Goal: Information Seeking & Learning: Understand process/instructions

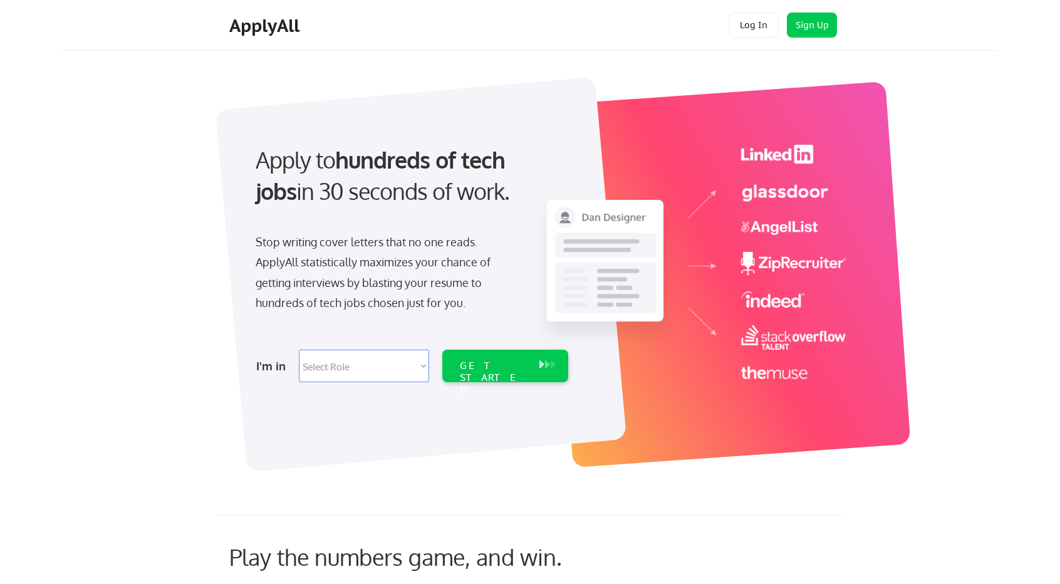
click at [373, 369] on select "Select Role Software Engineering Product Management Customer Success Sales UI/U…" at bounding box center [364, 365] width 130 height 33
click at [572, 449] on div at bounding box center [729, 274] width 363 height 386
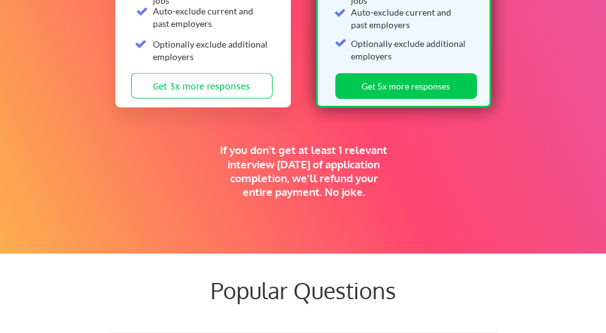
scroll to position [2307, 0]
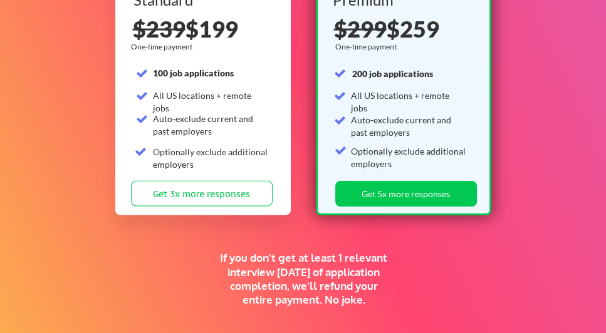
drag, startPoint x: 301, startPoint y: 255, endPoint x: 299, endPoint y: 245, distance: 9.5
click at [300, 250] on div "Supercharge your job search for the price of a nice dinner. FALL SALE 🍂 Standar…" at bounding box center [303, 82] width 606 height 555
click at [299, 245] on div "Supercharge your job search for the price of a nice dinner. FALL SALE 🍂 Standar…" at bounding box center [303, 82] width 606 height 555
click at [292, 265] on div "If you don't get at least 1 relevant interview [DATE] of application completion…" at bounding box center [303, 278] width 171 height 55
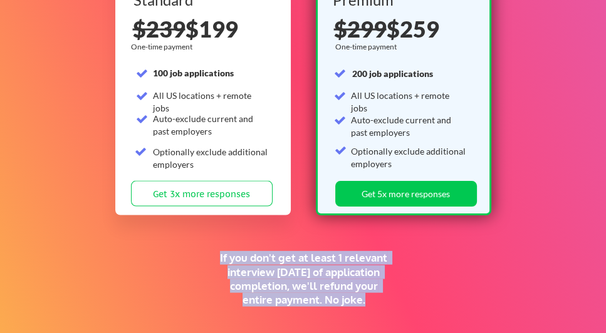
click at [292, 265] on div "If you don't get at least 1 relevant interview [DATE] of application completion…" at bounding box center [303, 278] width 171 height 55
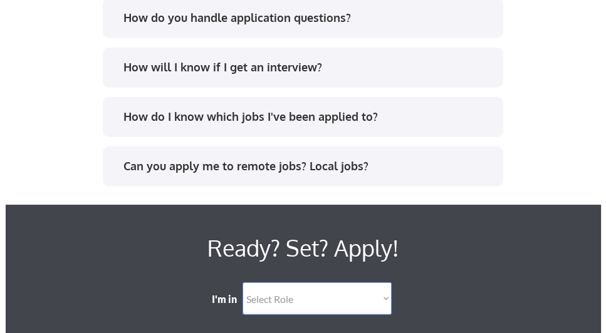
scroll to position [2880, 0]
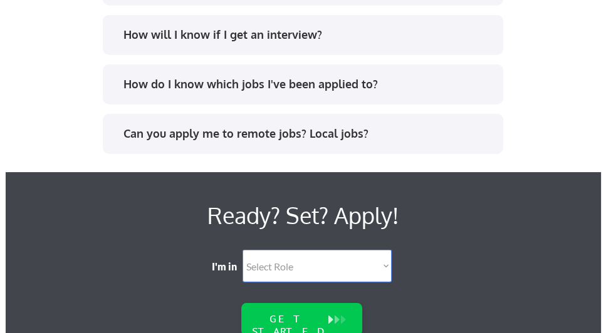
click at [508, 203] on div "Ready? Set? Apply! I'm in Select Role Software Engineering Product Management C…" at bounding box center [303, 80] width 595 height 583
click at [354, 135] on div "Can you apply me to remote jobs? Local jobs?" at bounding box center [307, 134] width 368 height 16
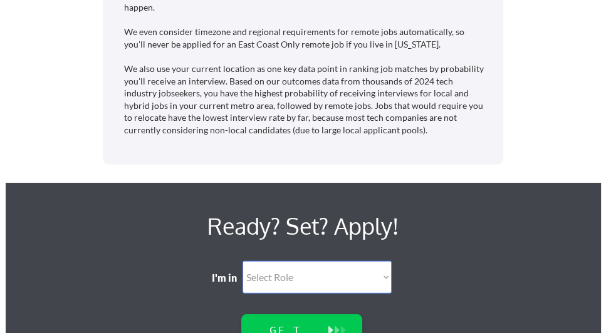
scroll to position [2808, 0]
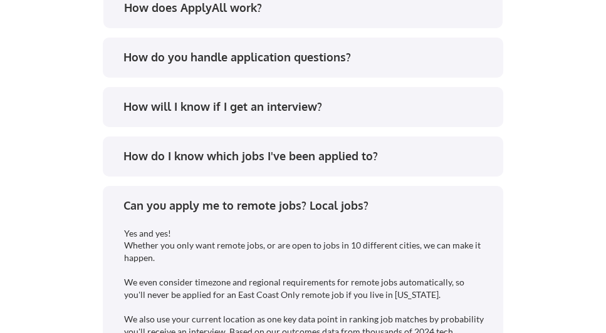
click at [354, 157] on div "How do I know which jobs I've been applied to?" at bounding box center [307, 156] width 368 height 16
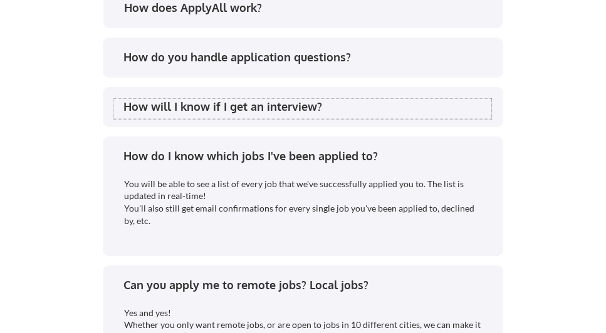
click at [346, 110] on div "How will I know if I get an interview?" at bounding box center [307, 107] width 368 height 16
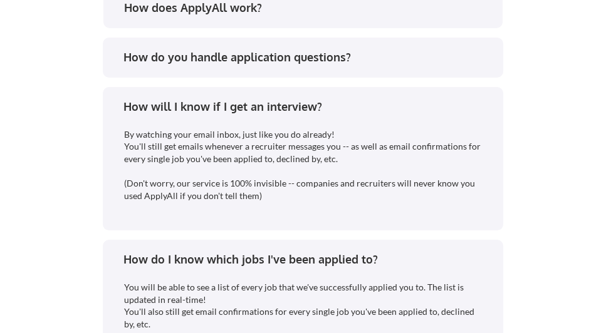
click at [353, 63] on div "How do you handle application questions?" at bounding box center [307, 57] width 368 height 16
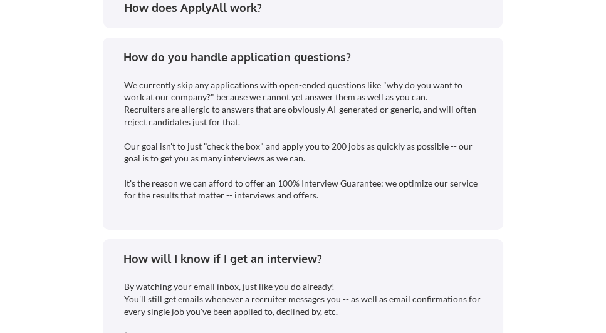
scroll to position [2665, 0]
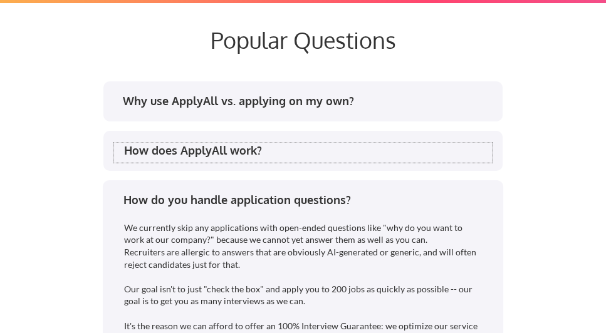
click at [260, 148] on div "How does ApplyAll work?" at bounding box center [308, 151] width 368 height 16
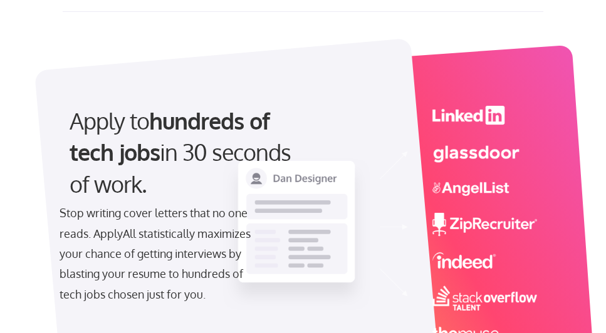
scroll to position [71, 0]
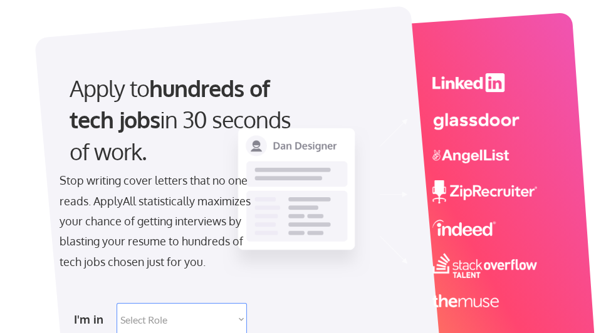
click at [478, 267] on img at bounding box center [379, 190] width 314 height 234
click at [477, 283] on img at bounding box center [379, 190] width 314 height 234
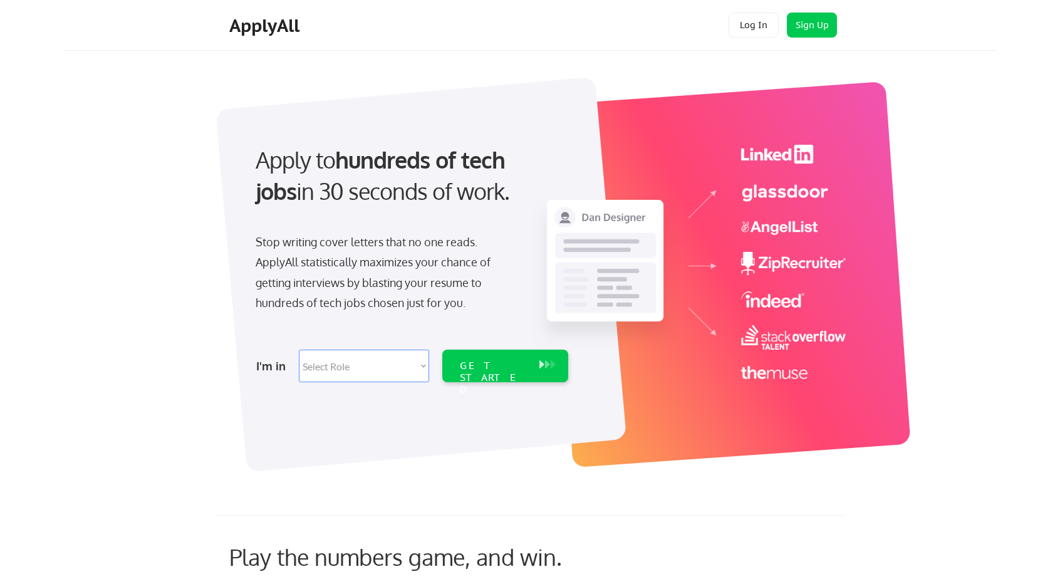
scroll to position [0, 0]
